Goal: Find specific page/section: Find specific page/section

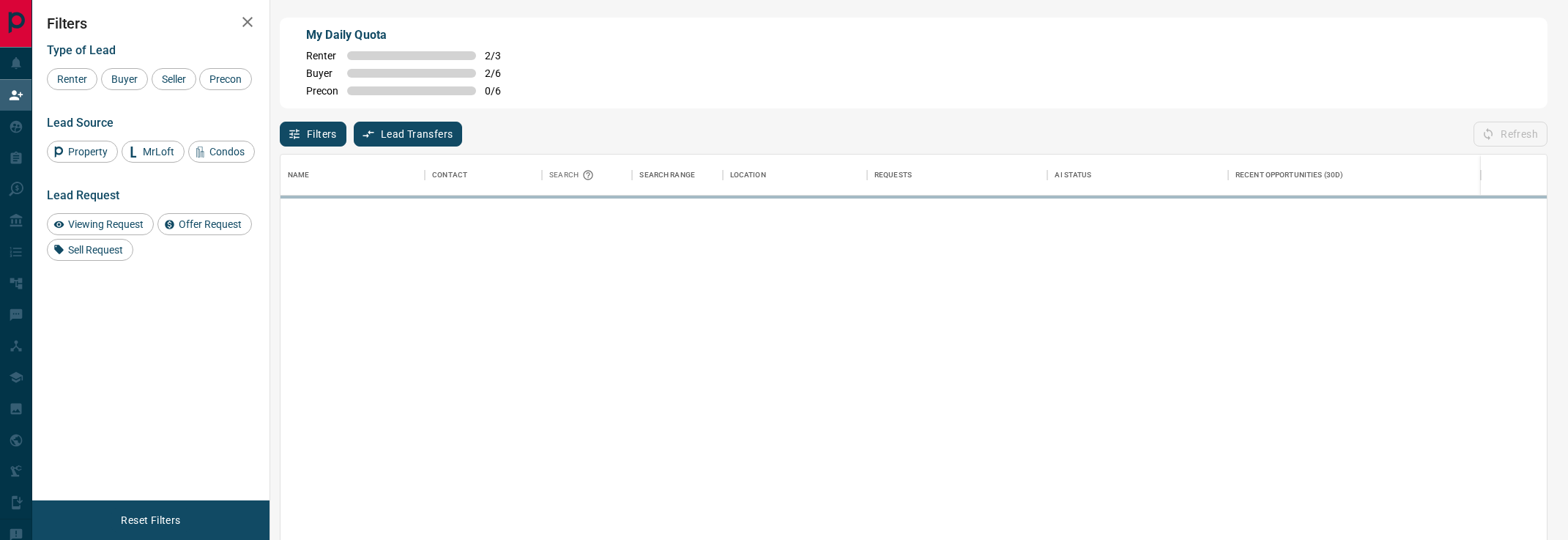
scroll to position [408, 1266]
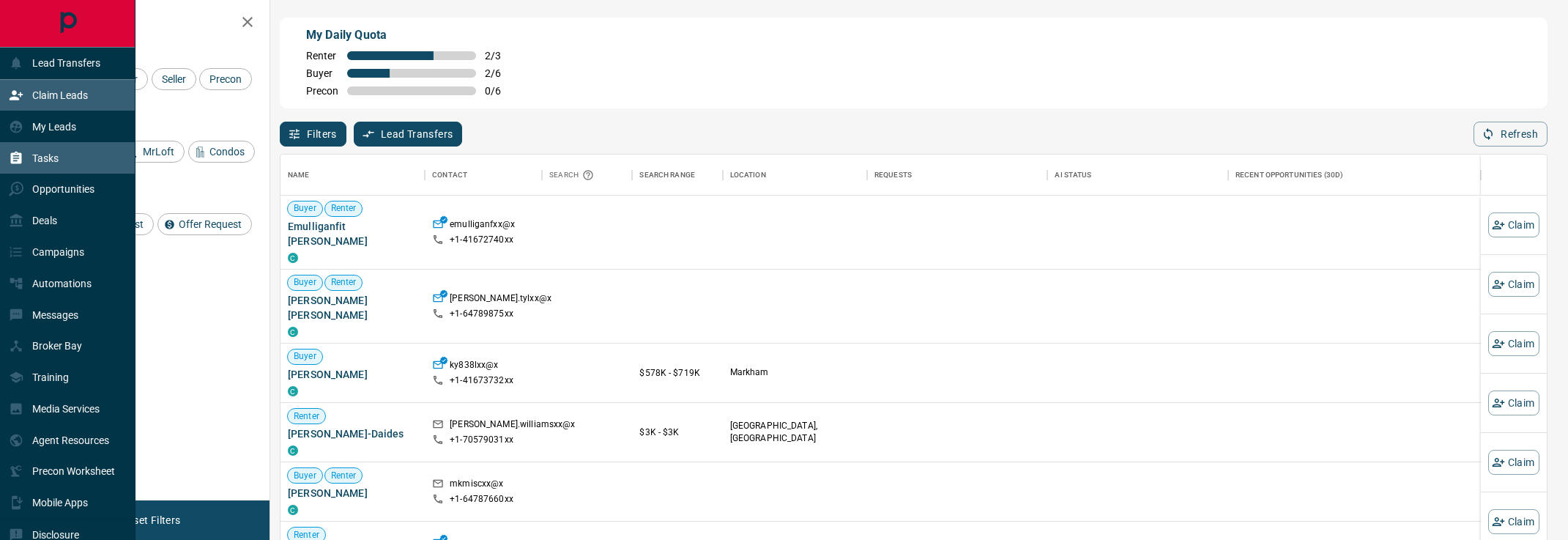
click at [11, 152] on icon at bounding box center [16, 159] width 15 height 15
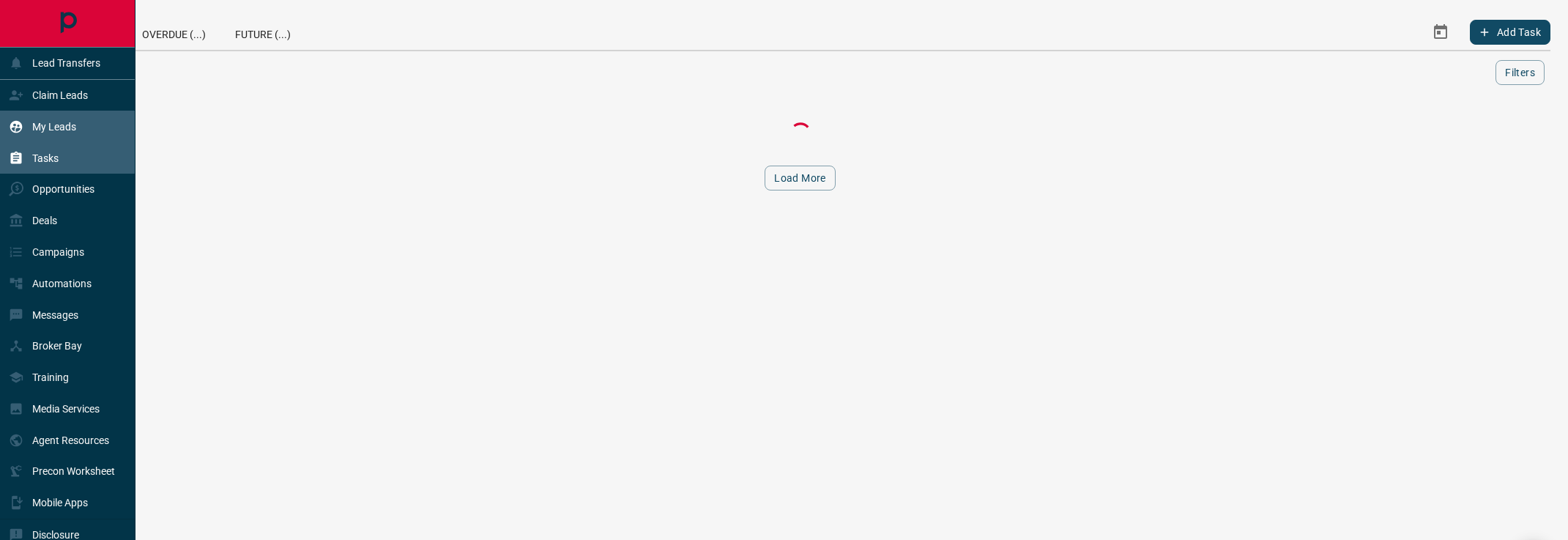
click at [31, 123] on div "My Leads" at bounding box center [42, 126] width 68 height 24
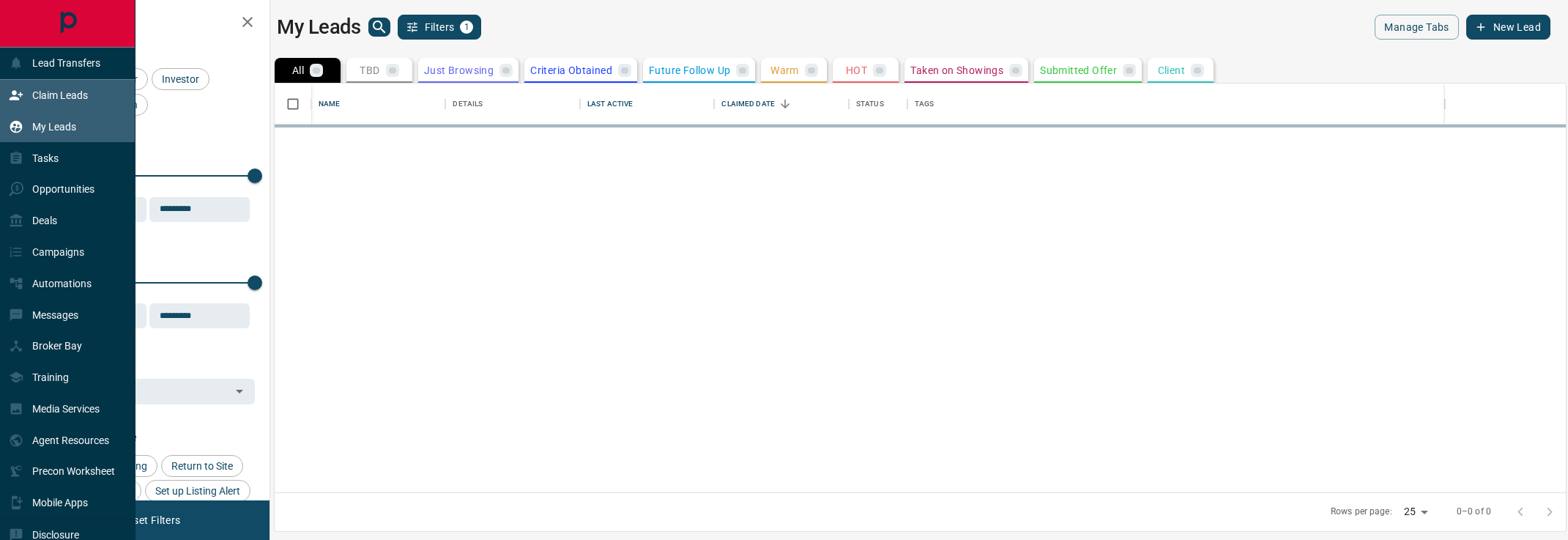
scroll to position [409, 1291]
click at [47, 89] on p "Claim Leads" at bounding box center [60, 95] width 56 height 12
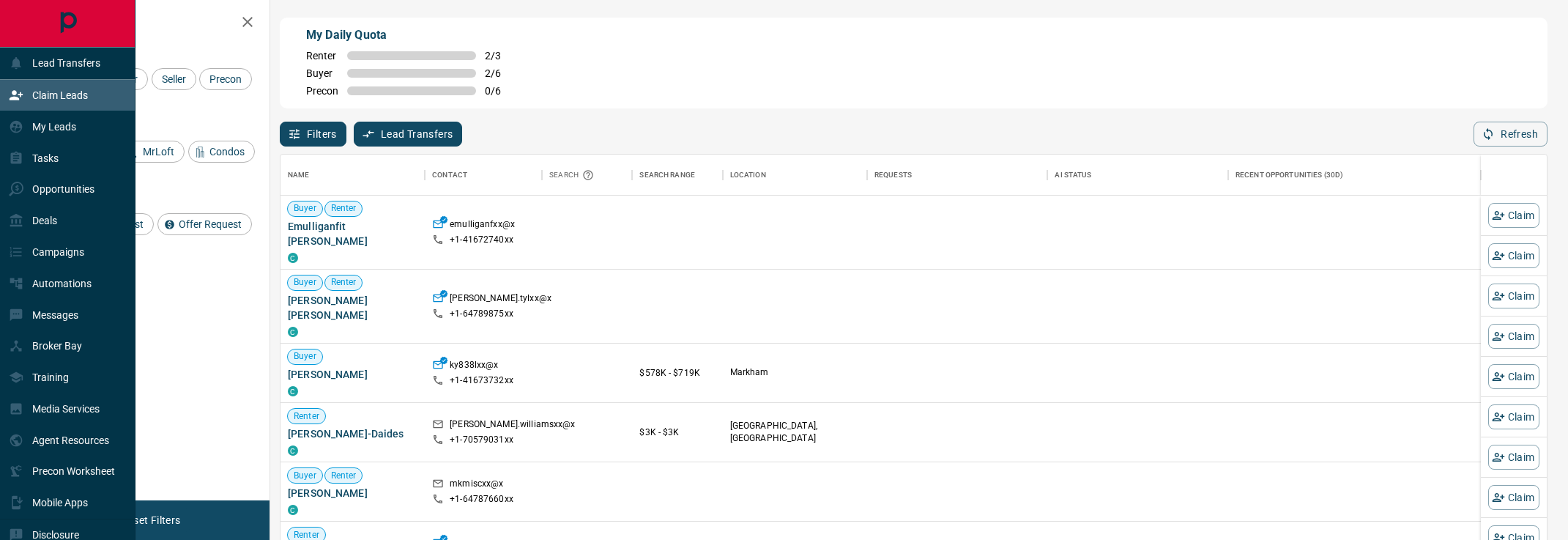
scroll to position [408, 1266]
